Goal: Task Accomplishment & Management: Use online tool/utility

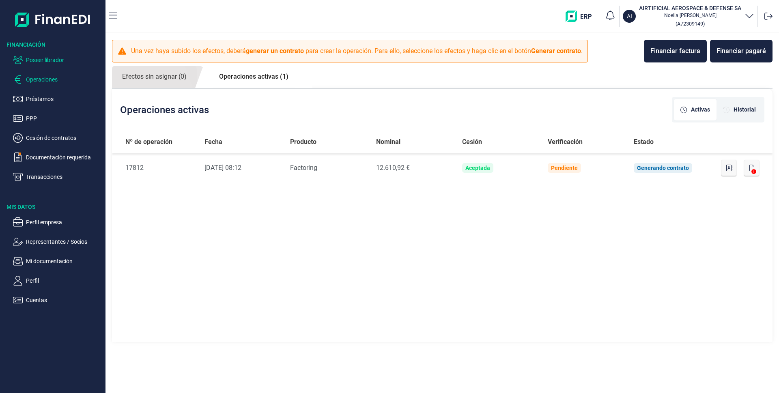
click at [48, 59] on p "Poseer librador" at bounding box center [64, 60] width 76 height 10
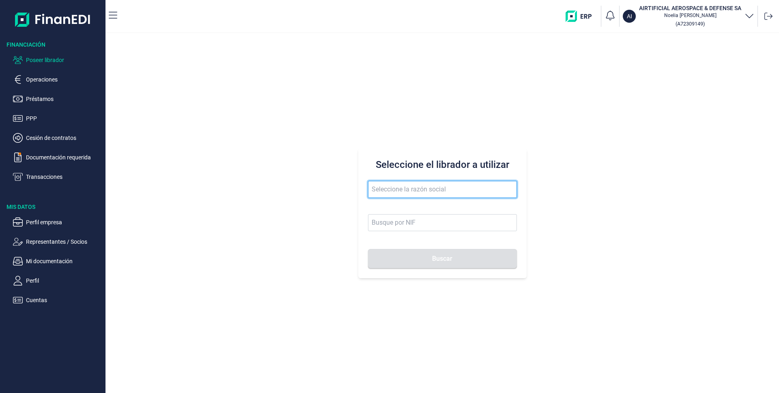
click at [404, 189] on input "text" at bounding box center [442, 189] width 149 height 17
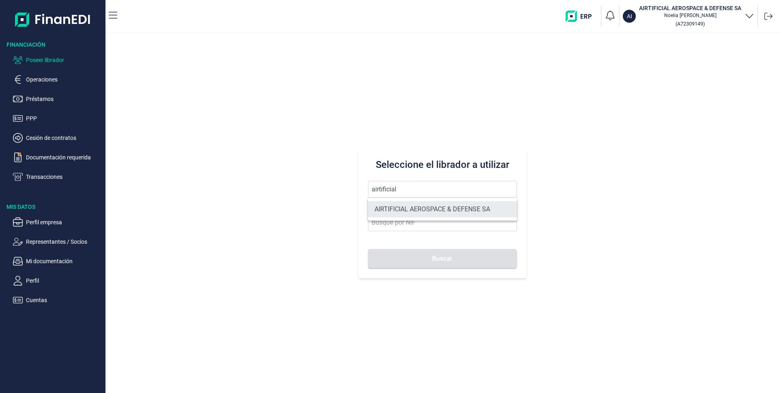
click at [398, 211] on li "AIRTIFICIAL AEROSPACE & DEFENSE SA" at bounding box center [442, 209] width 149 height 16
type input "AIRTIFICIAL AEROSPACE & DEFENSE SA"
type input "A72309149"
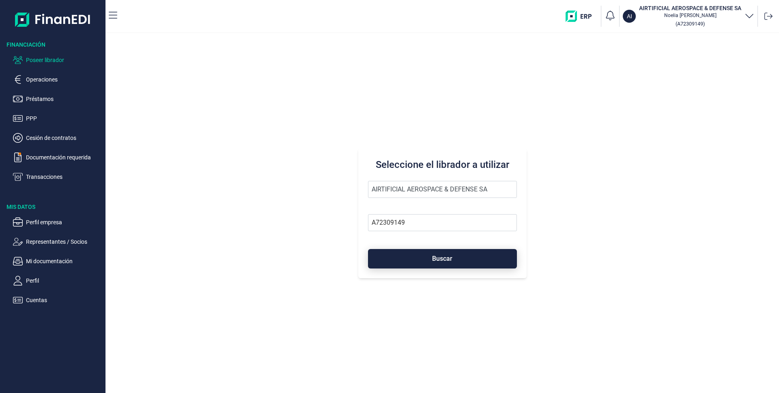
click at [454, 257] on button "Buscar" at bounding box center [442, 258] width 149 height 19
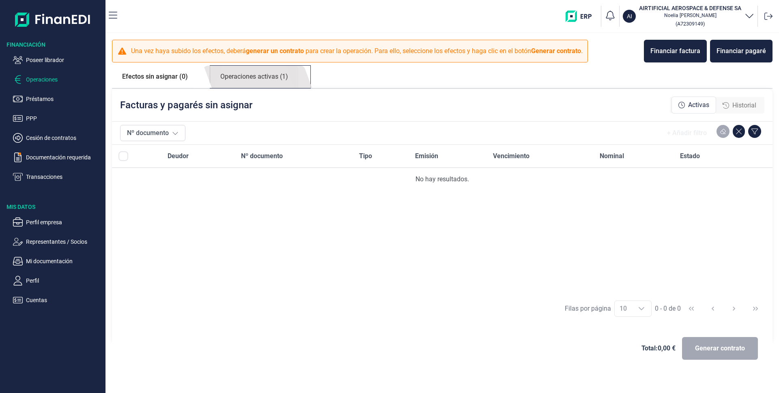
click at [260, 79] on link "Operaciones activas (1)" at bounding box center [254, 77] width 88 height 22
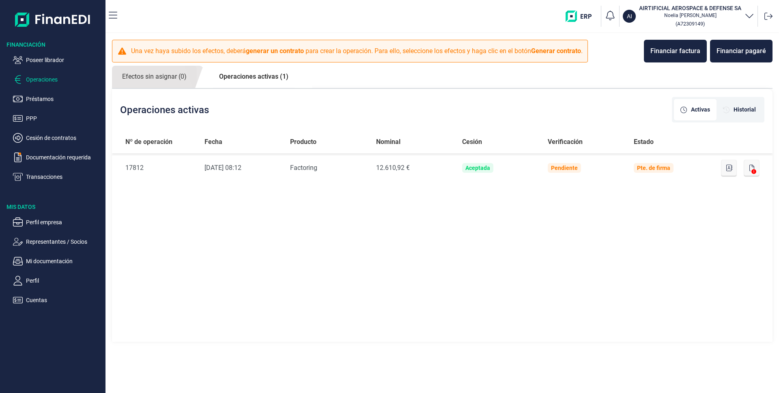
click at [245, 76] on link "Operaciones activas (1)" at bounding box center [254, 77] width 90 height 22
click at [154, 83] on link "Efectos sin asignar (0)" at bounding box center [154, 77] width 85 height 22
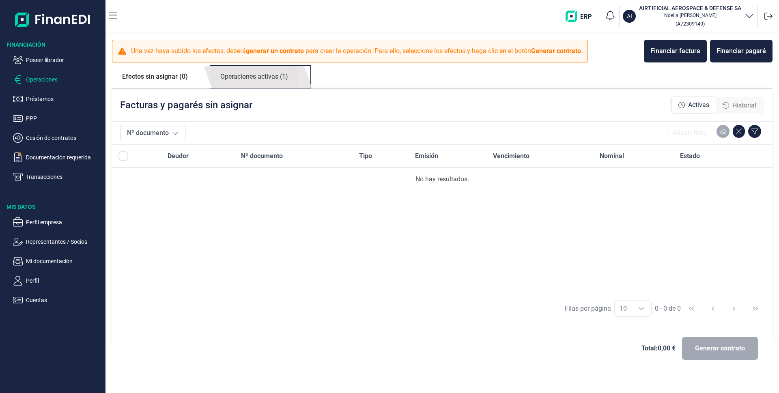
click at [243, 73] on link "Operaciones activas (1)" at bounding box center [254, 77] width 88 height 22
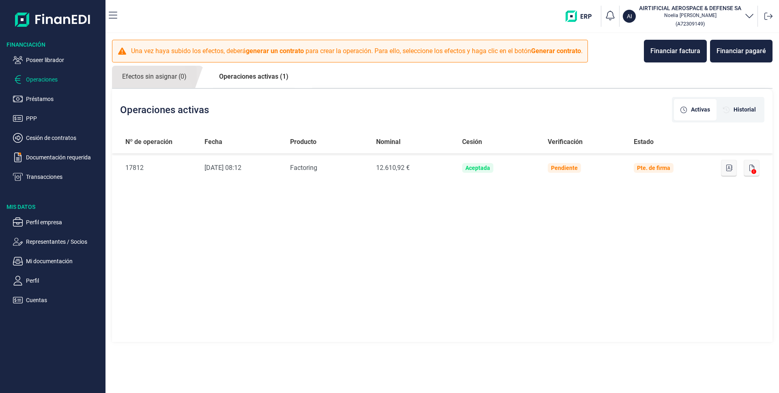
click at [38, 80] on p "Operaciones" at bounding box center [64, 80] width 76 height 10
click at [255, 77] on link "Operaciones activas (1)" at bounding box center [254, 77] width 90 height 22
click at [50, 60] on p "Poseer librador" at bounding box center [64, 60] width 76 height 10
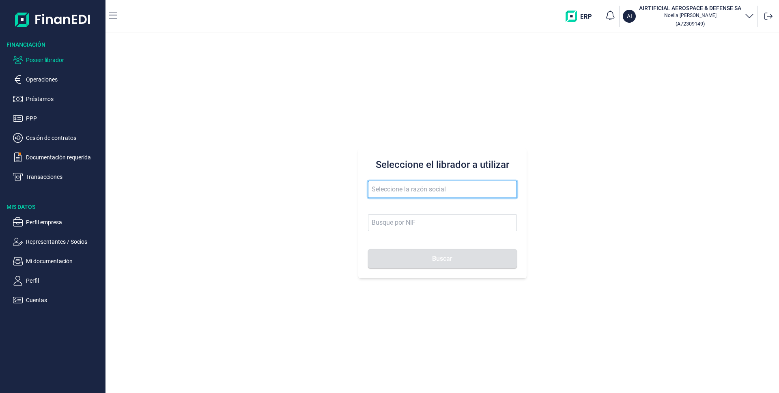
click at [417, 186] on input "text" at bounding box center [442, 189] width 149 height 17
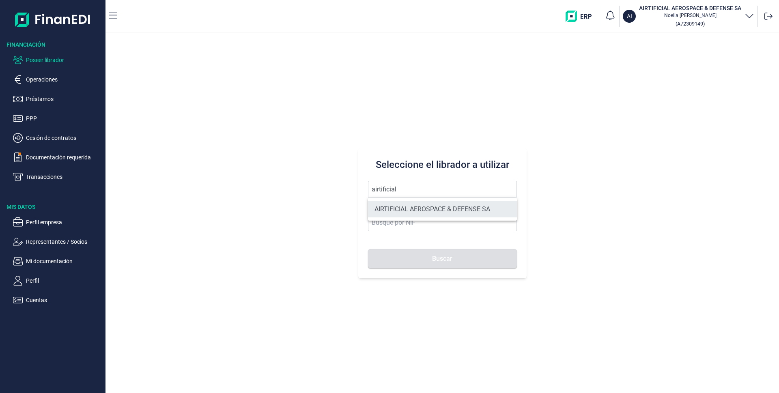
click at [417, 206] on li "AIRTIFICIAL AEROSPACE & DEFENSE SA" at bounding box center [442, 209] width 149 height 16
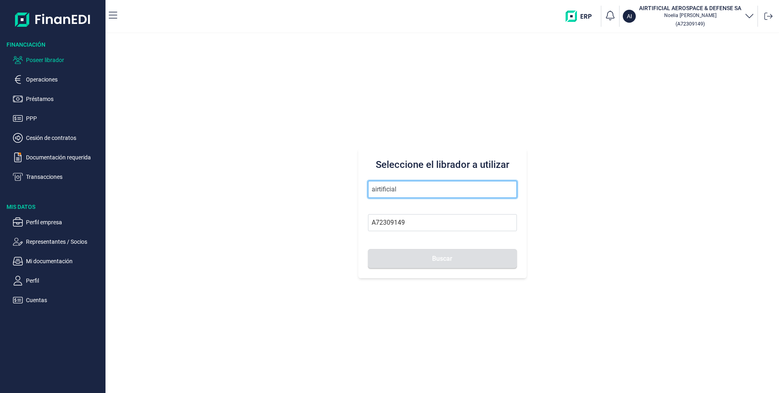
type input "AIRTIFICIAL AEROSPACE & DEFENSE SA"
type input "A72309149"
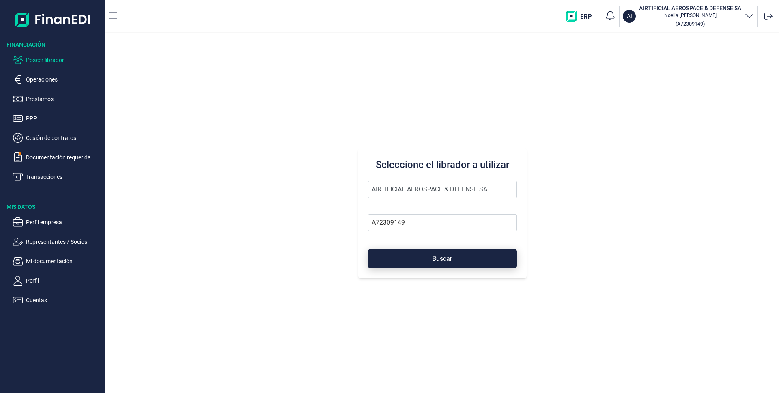
click at [424, 252] on button "Buscar" at bounding box center [442, 258] width 149 height 19
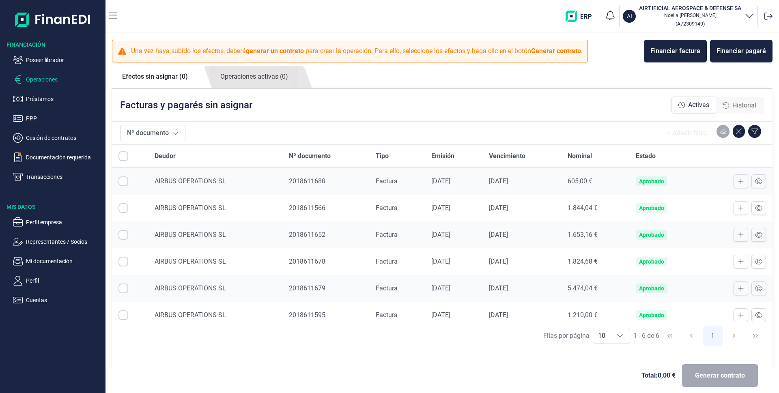
checkbox input "true"
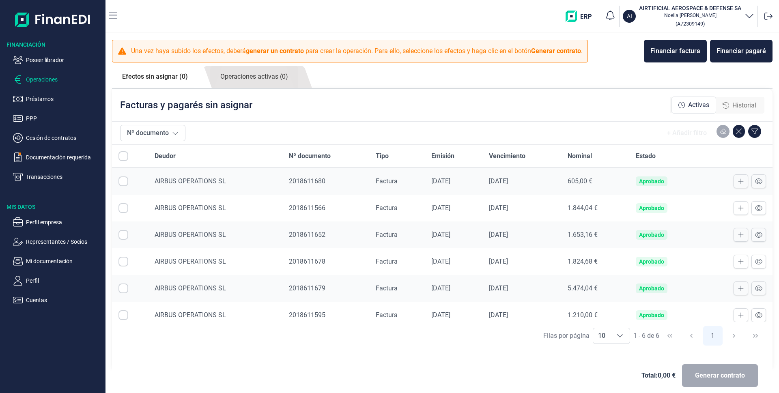
checkbox input "true"
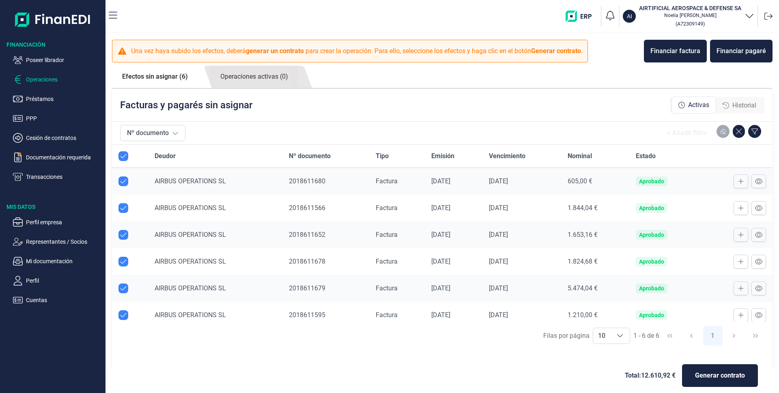
scroll to position [7, 0]
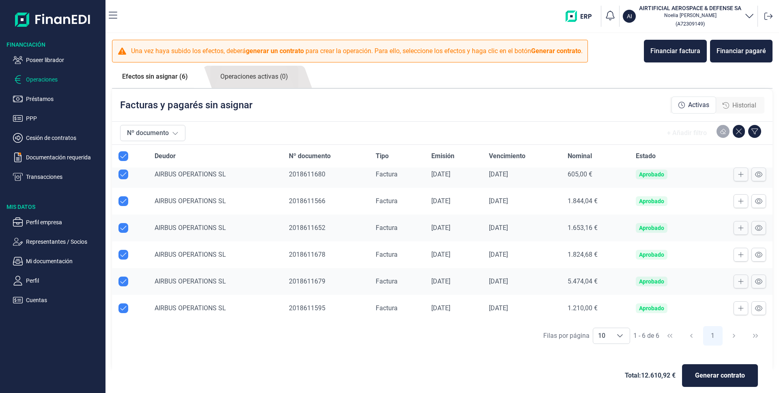
click at [126, 308] on input "Row Unselected null" at bounding box center [123, 308] width 10 height 10
checkbox input "false"
click at [721, 375] on span "Generar contrato" at bounding box center [720, 376] width 50 height 10
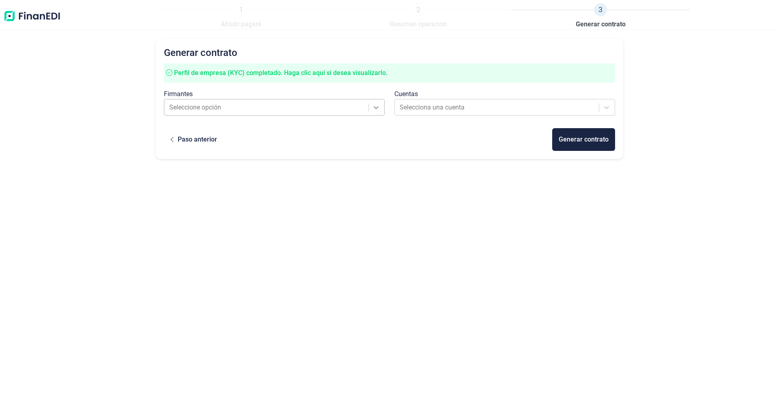
click at [374, 110] on icon at bounding box center [376, 107] width 8 height 8
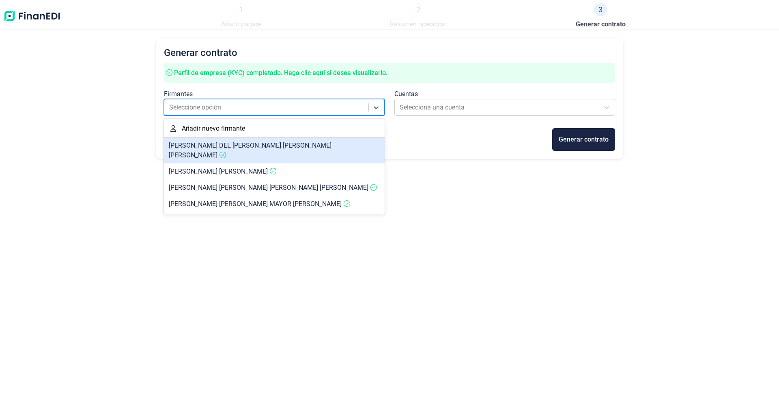
drag, startPoint x: 176, startPoint y: 149, endPoint x: 193, endPoint y: 147, distance: 16.8
click at [176, 149] on span "[PERSON_NAME] DEL [PERSON_NAME] [PERSON_NAME]" at bounding box center [250, 150] width 163 height 17
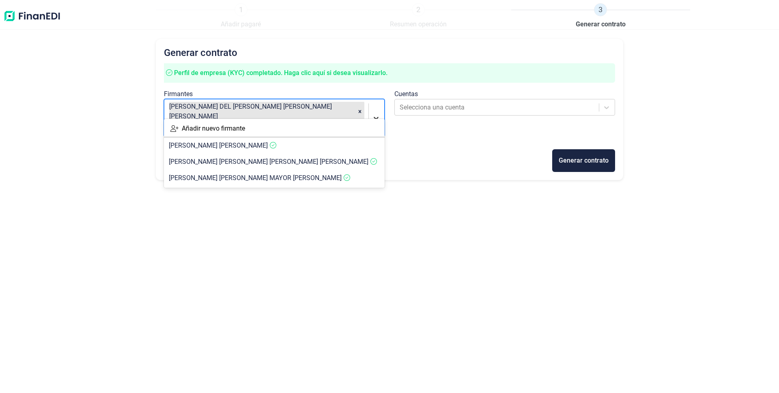
click at [372, 111] on div at bounding box center [376, 118] width 15 height 15
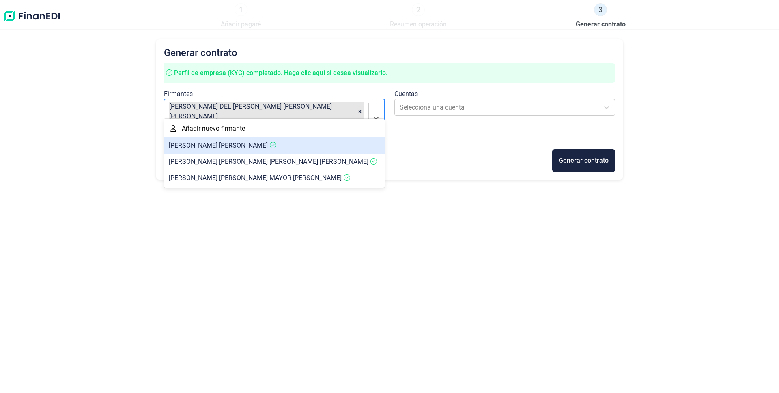
click at [220, 143] on span "[PERSON_NAME]" at bounding box center [218, 146] width 99 height 8
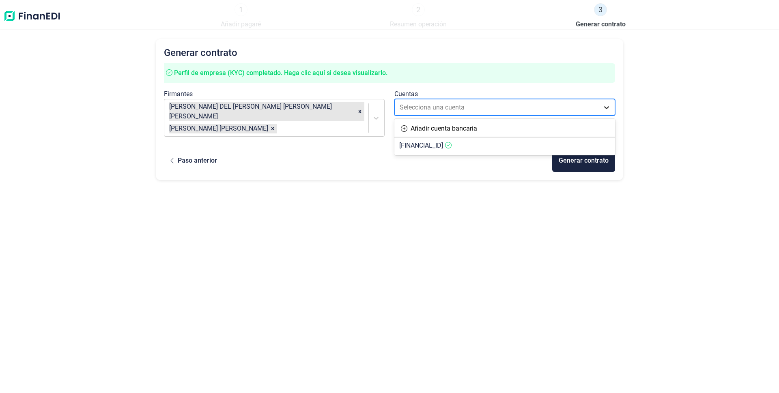
click at [603, 105] on icon at bounding box center [606, 107] width 8 height 8
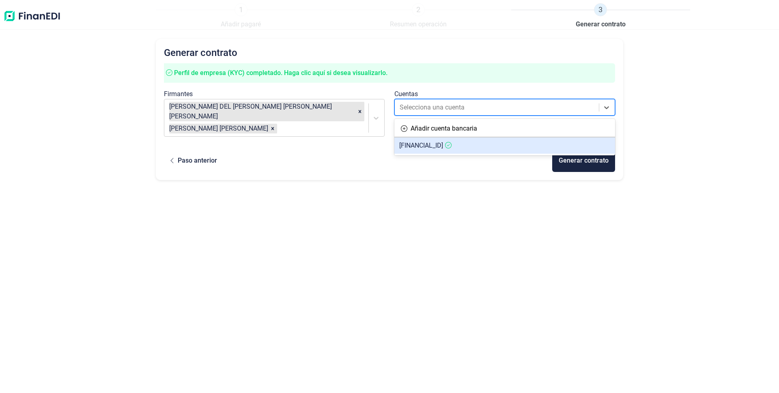
click at [443, 144] on span "[FINANCIAL_ID]" at bounding box center [421, 146] width 44 height 8
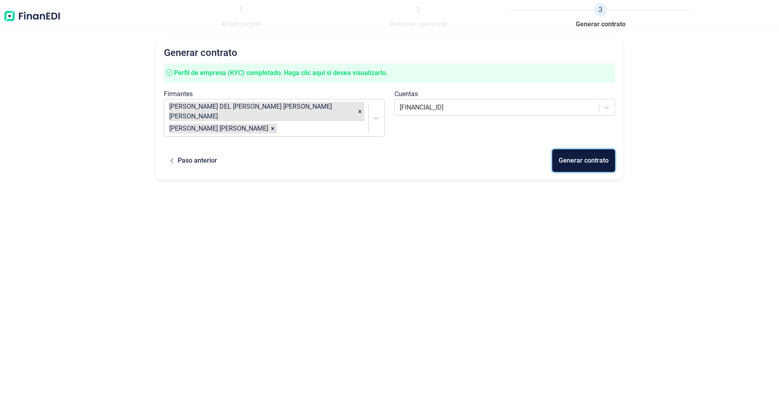
click at [585, 156] on div "Generar contrato" at bounding box center [584, 161] width 50 height 10
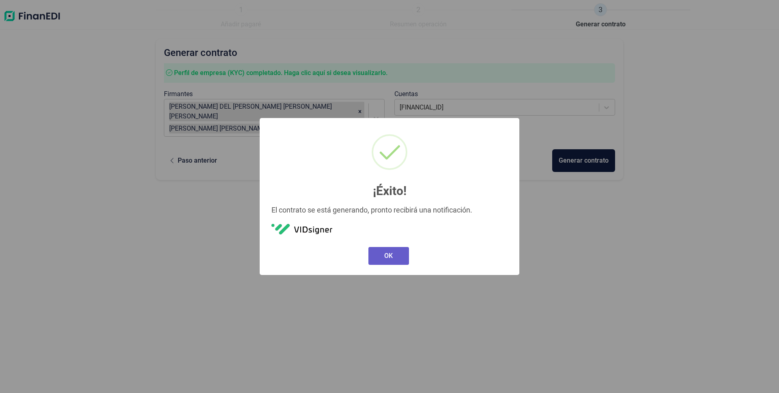
click at [380, 261] on button "OK" at bounding box center [388, 256] width 41 height 18
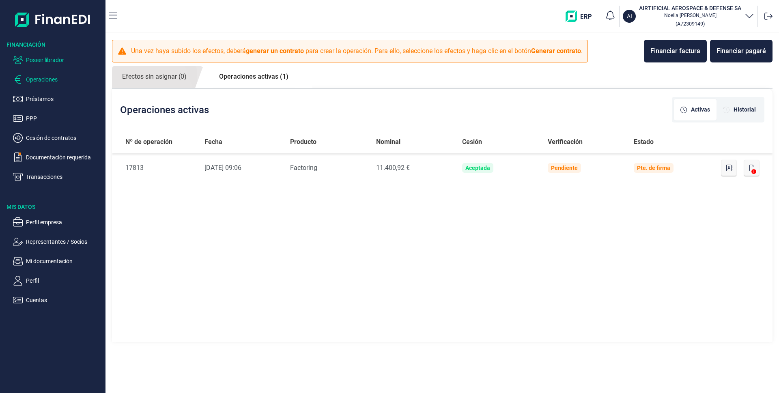
click at [45, 58] on p "Poseer librador" at bounding box center [64, 60] width 76 height 10
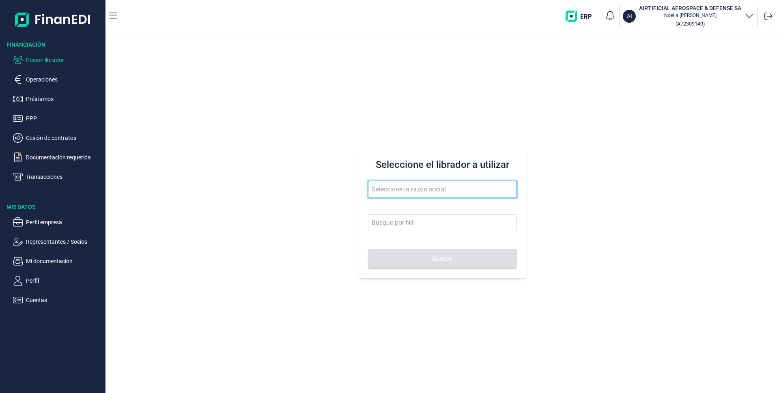
click at [415, 183] on input "text" at bounding box center [442, 189] width 149 height 17
click at [368, 249] on button "Buscar" at bounding box center [442, 258] width 149 height 19
click at [405, 192] on input "jualex" at bounding box center [442, 189] width 149 height 17
click at [437, 265] on button "Buscar" at bounding box center [442, 258] width 149 height 19
click at [403, 190] on input "jualex" at bounding box center [442, 189] width 149 height 17
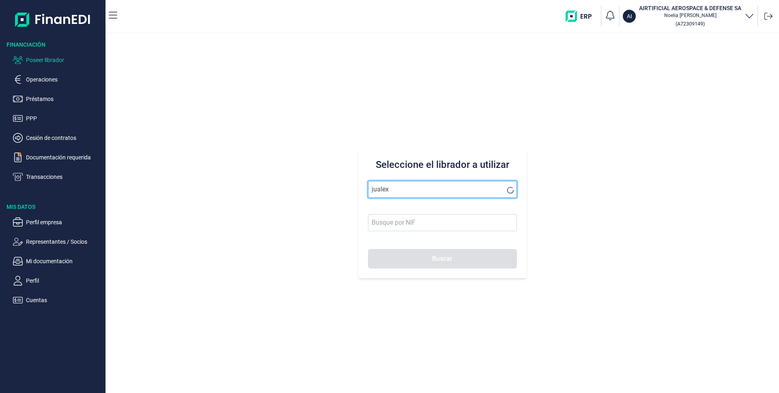
type input "jualex"
click at [427, 256] on button "Buscar" at bounding box center [442, 258] width 149 height 19
click at [408, 189] on input "jualex" at bounding box center [442, 189] width 149 height 17
